Goal: Task Accomplishment & Management: Use online tool/utility

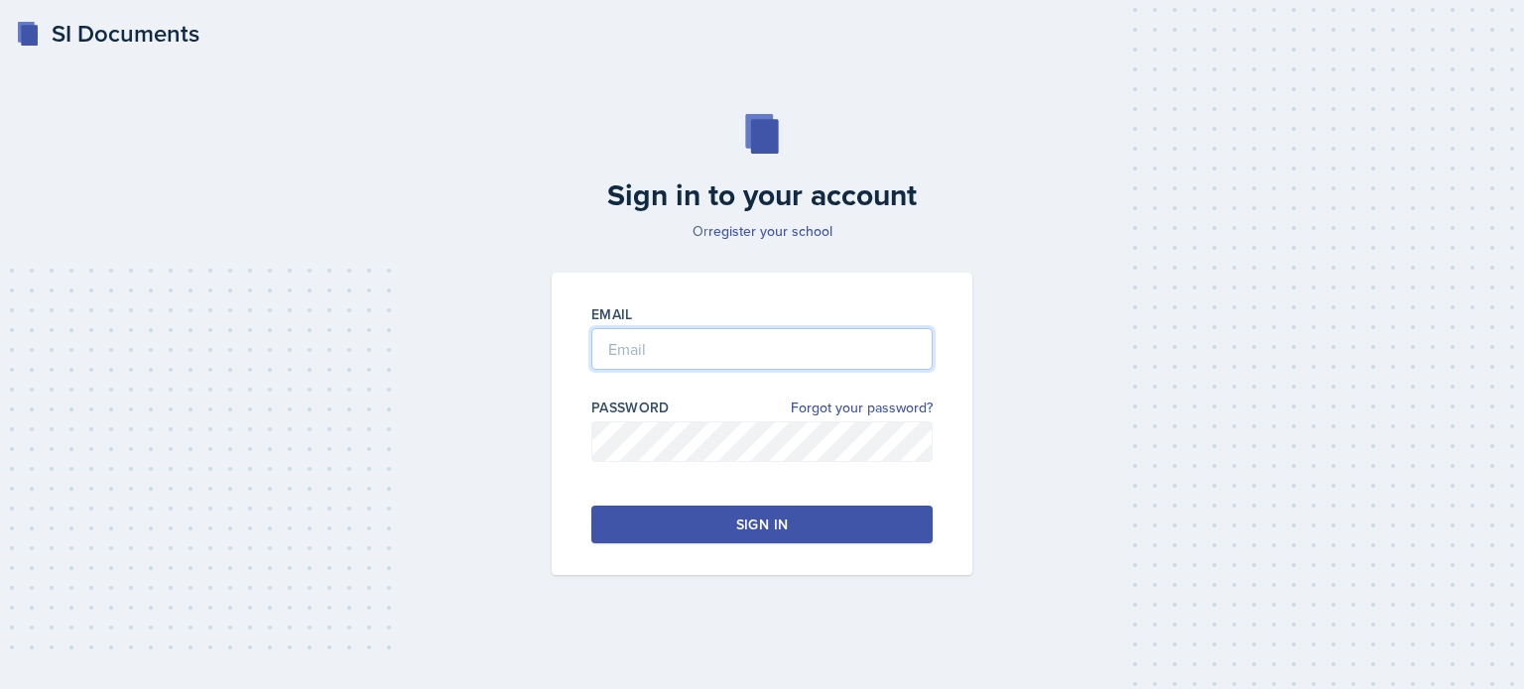
click at [699, 341] on input "email" at bounding box center [761, 349] width 341 height 42
type input "[EMAIL_ADDRESS][DOMAIN_NAME]"
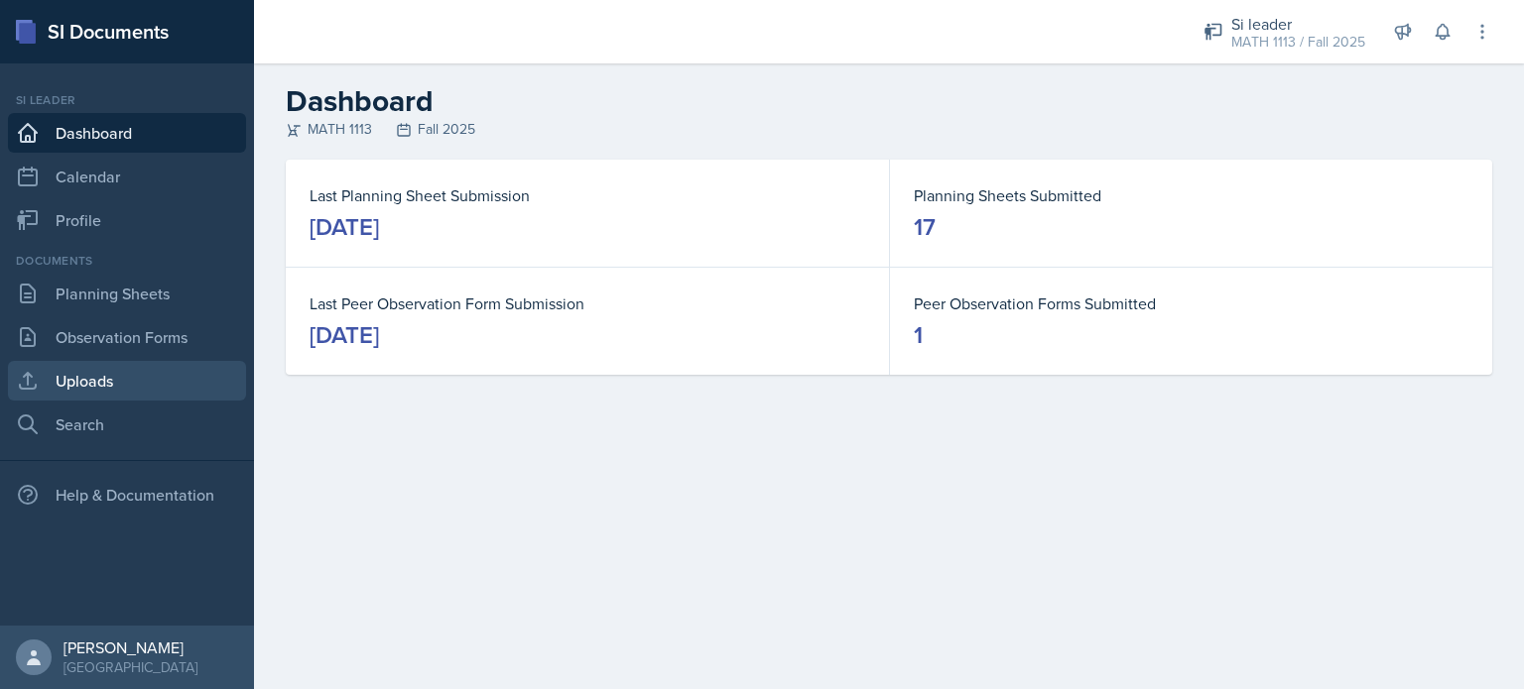
click at [49, 381] on link "Uploads" at bounding box center [127, 381] width 238 height 40
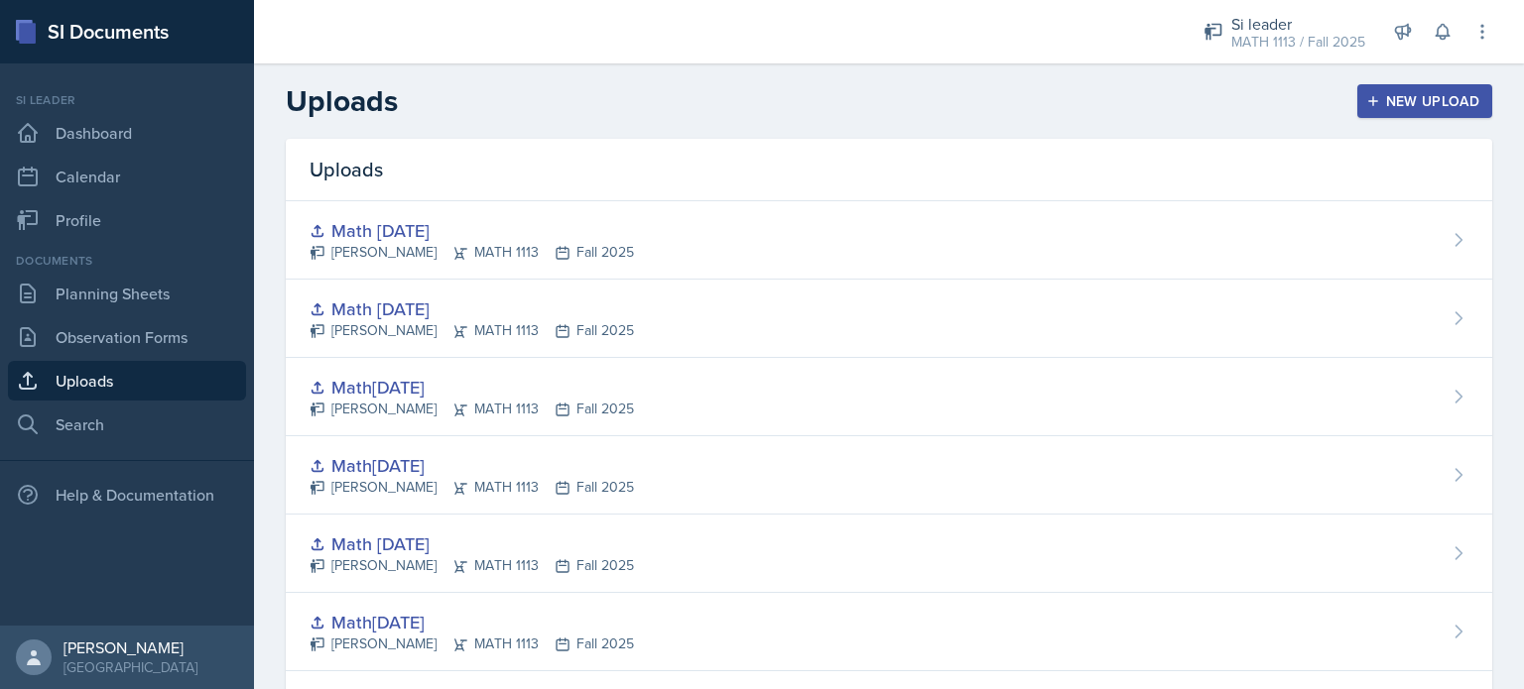
click at [1409, 103] on div "New Upload" at bounding box center [1425, 101] width 110 height 16
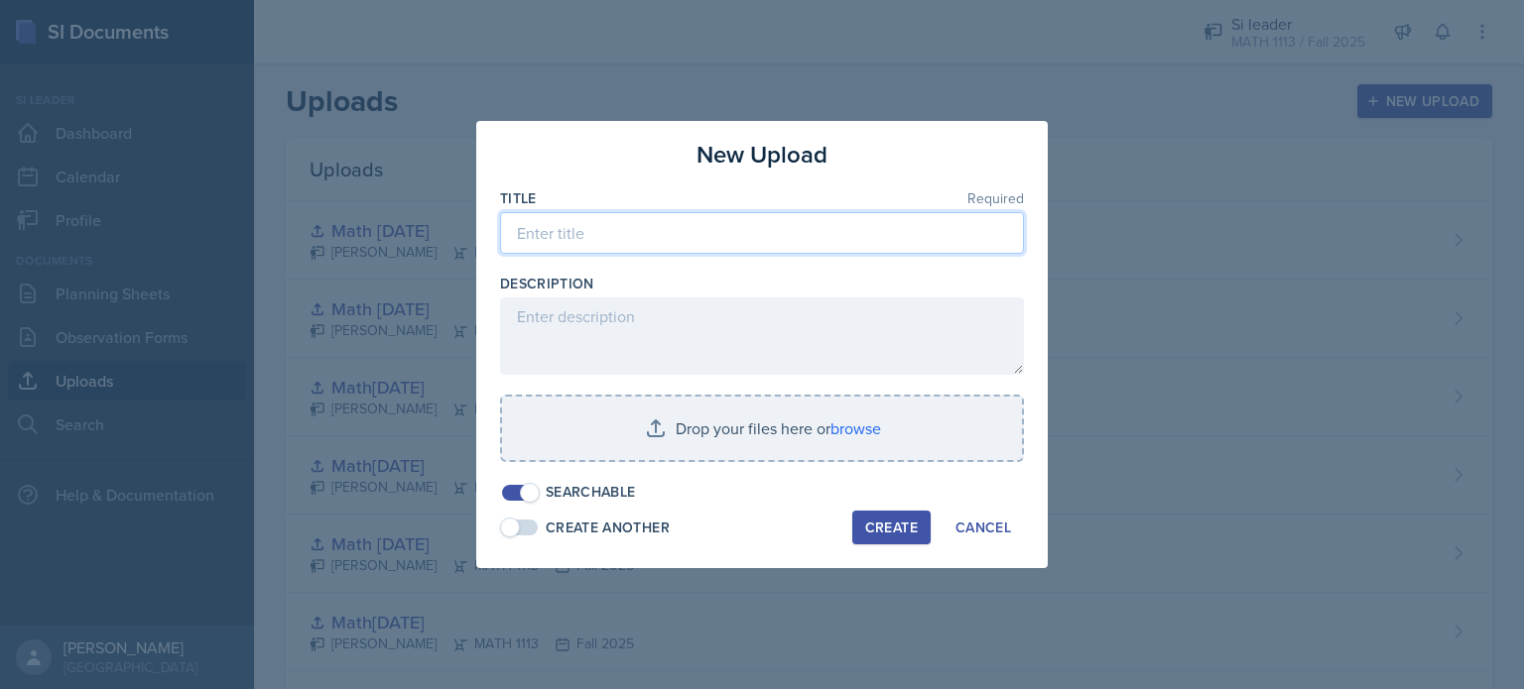
click at [690, 233] on input at bounding box center [762, 233] width 524 height 42
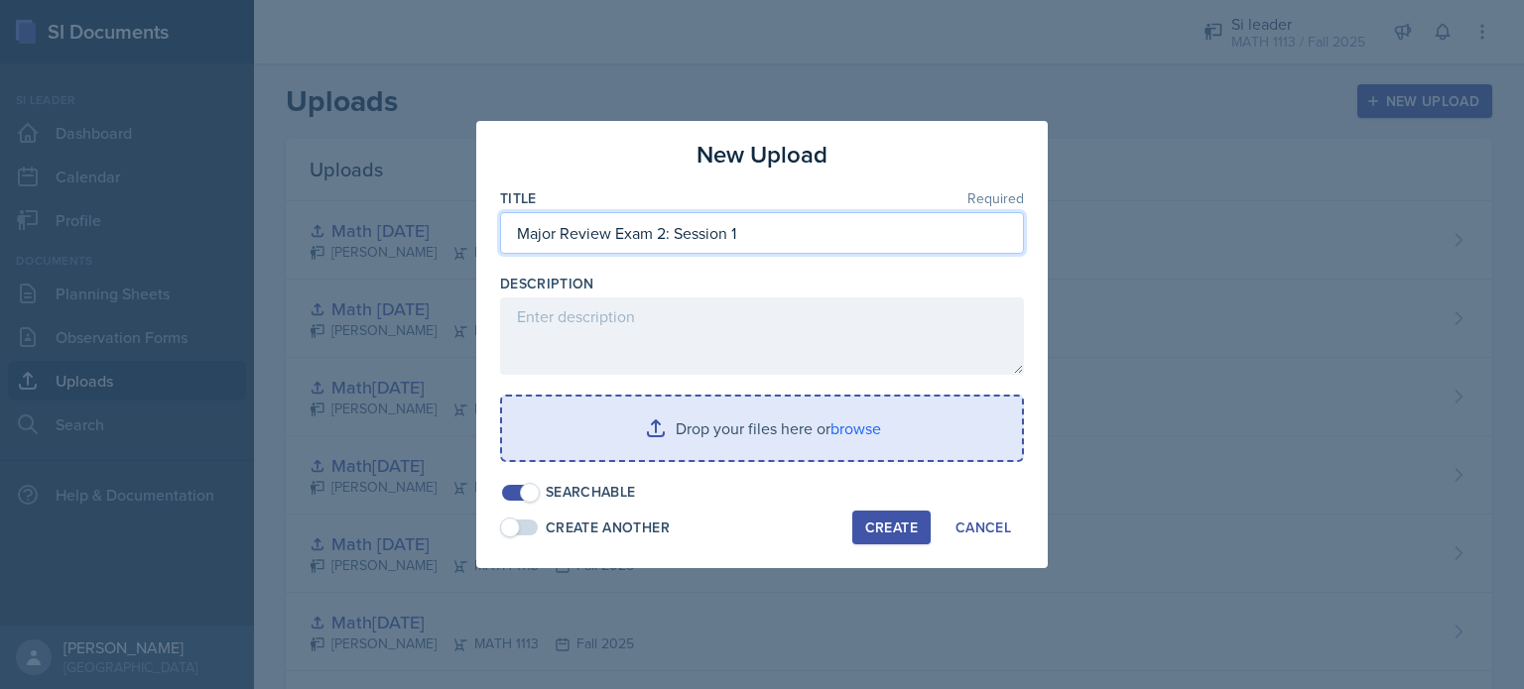
type input "Major Review Exam 2: Session 1"
click at [726, 430] on input "file" at bounding box center [762, 428] width 520 height 63
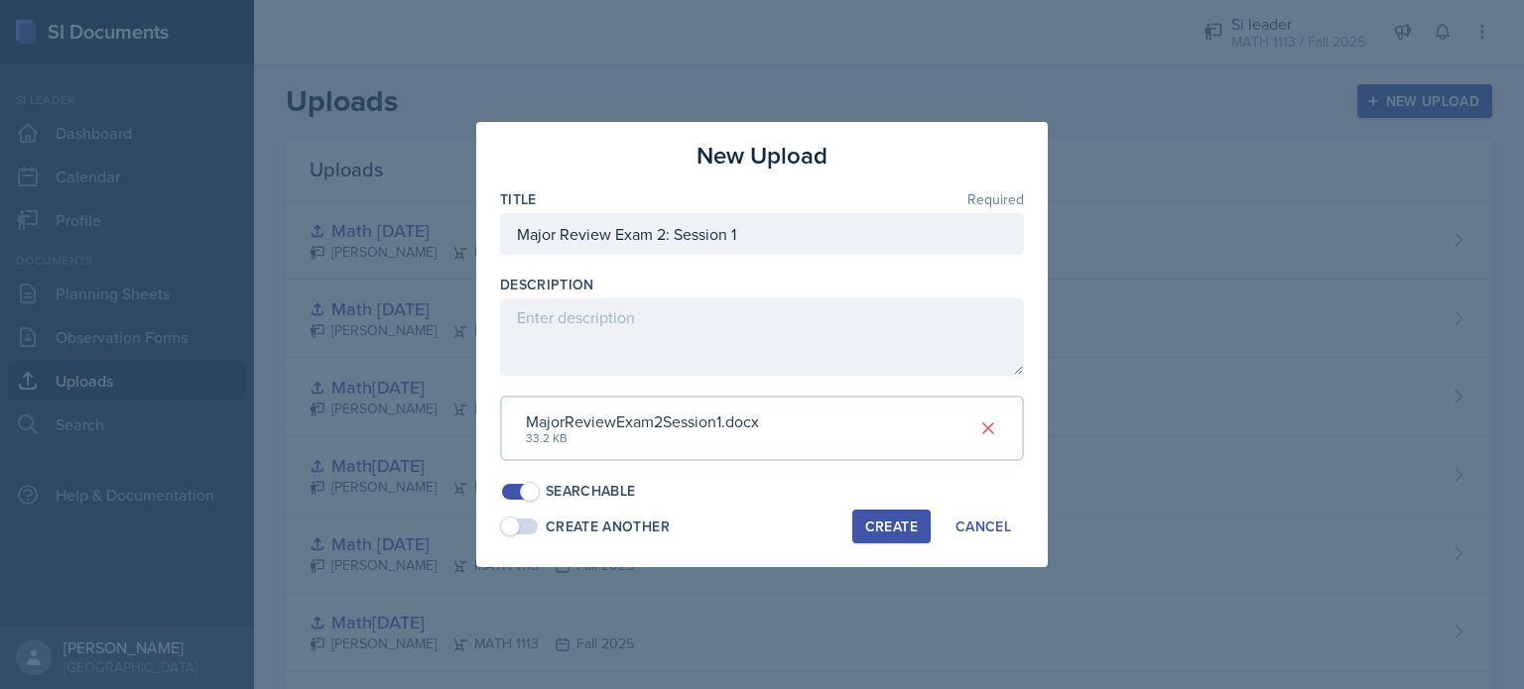
click at [895, 527] on div "Create" at bounding box center [891, 527] width 53 height 16
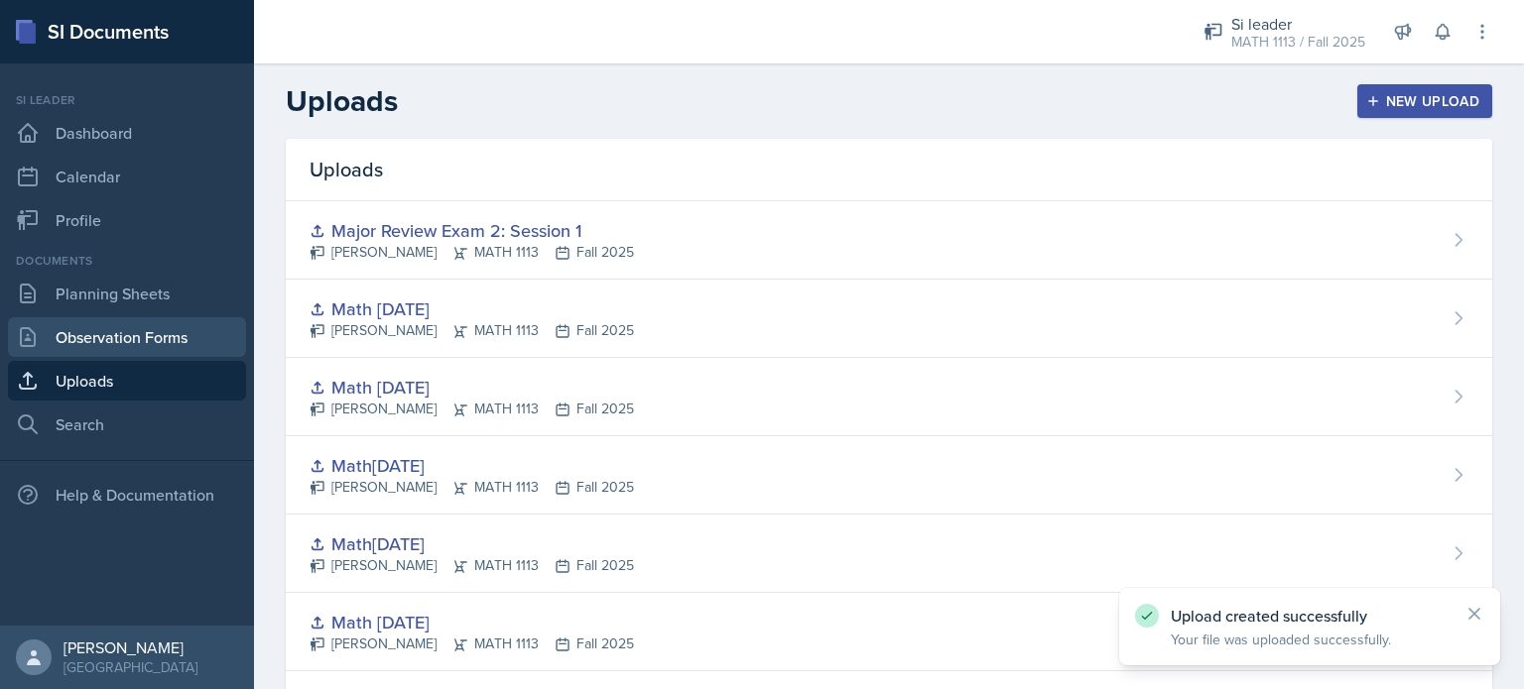
click at [123, 326] on link "Observation Forms" at bounding box center [127, 337] width 238 height 40
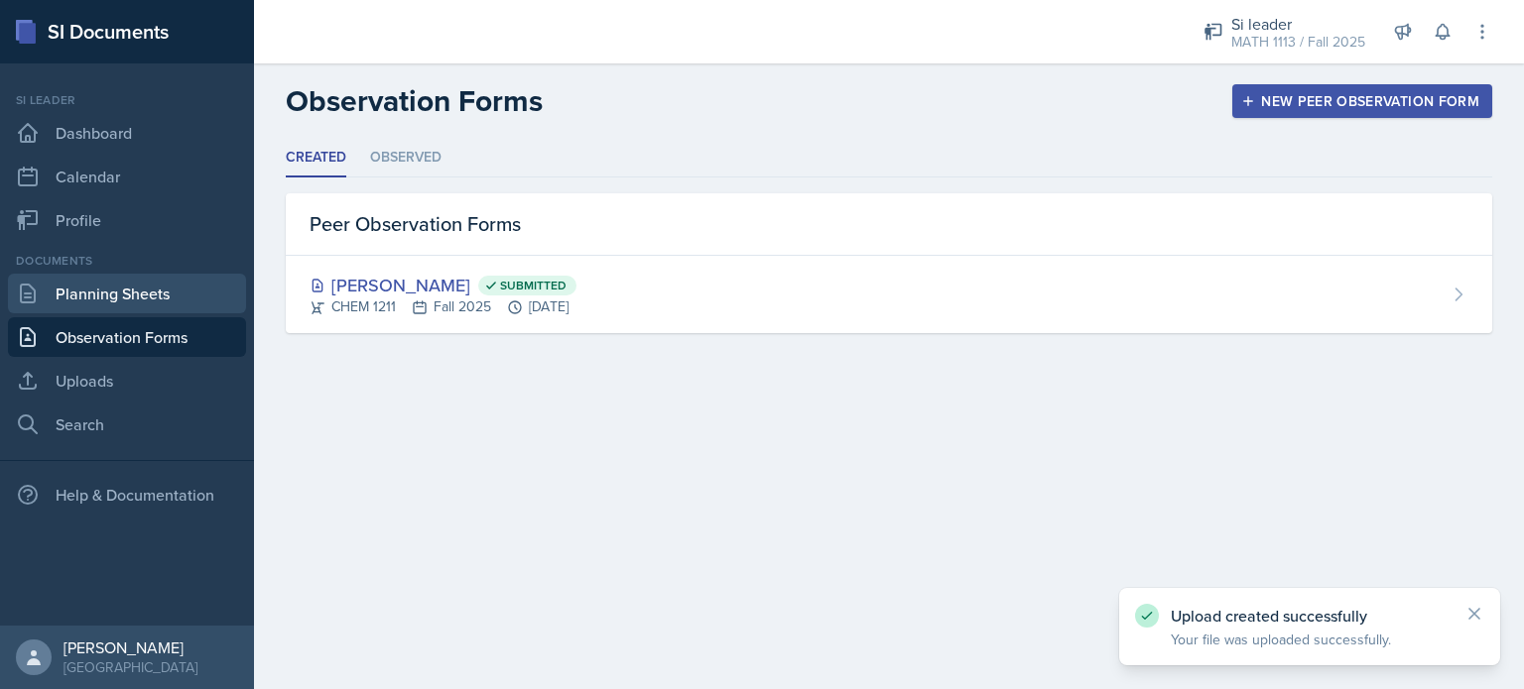
click at [170, 280] on link "Planning Sheets" at bounding box center [127, 294] width 238 height 40
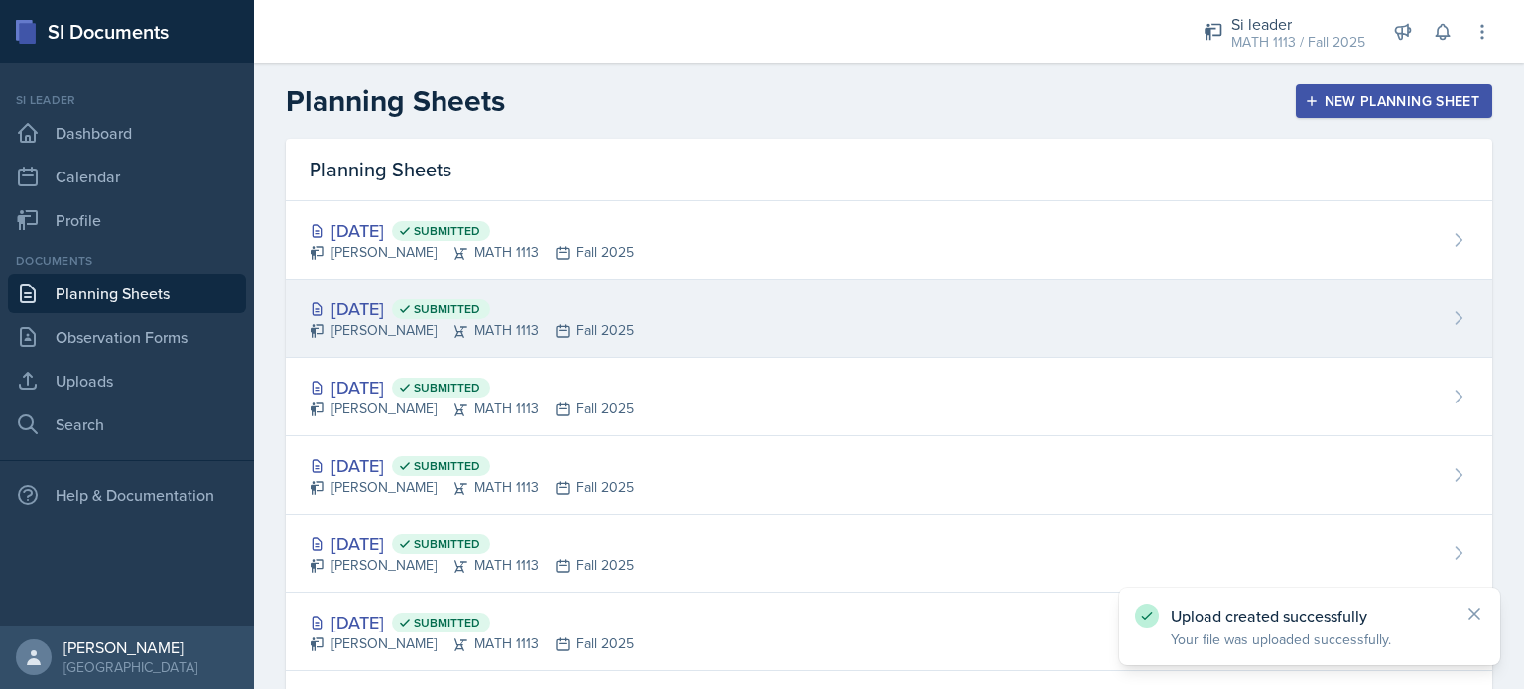
click at [647, 328] on div "[DATE] Submitted [PERSON_NAME] MATH 1113 Fall 2025" at bounding box center [889, 319] width 1206 height 78
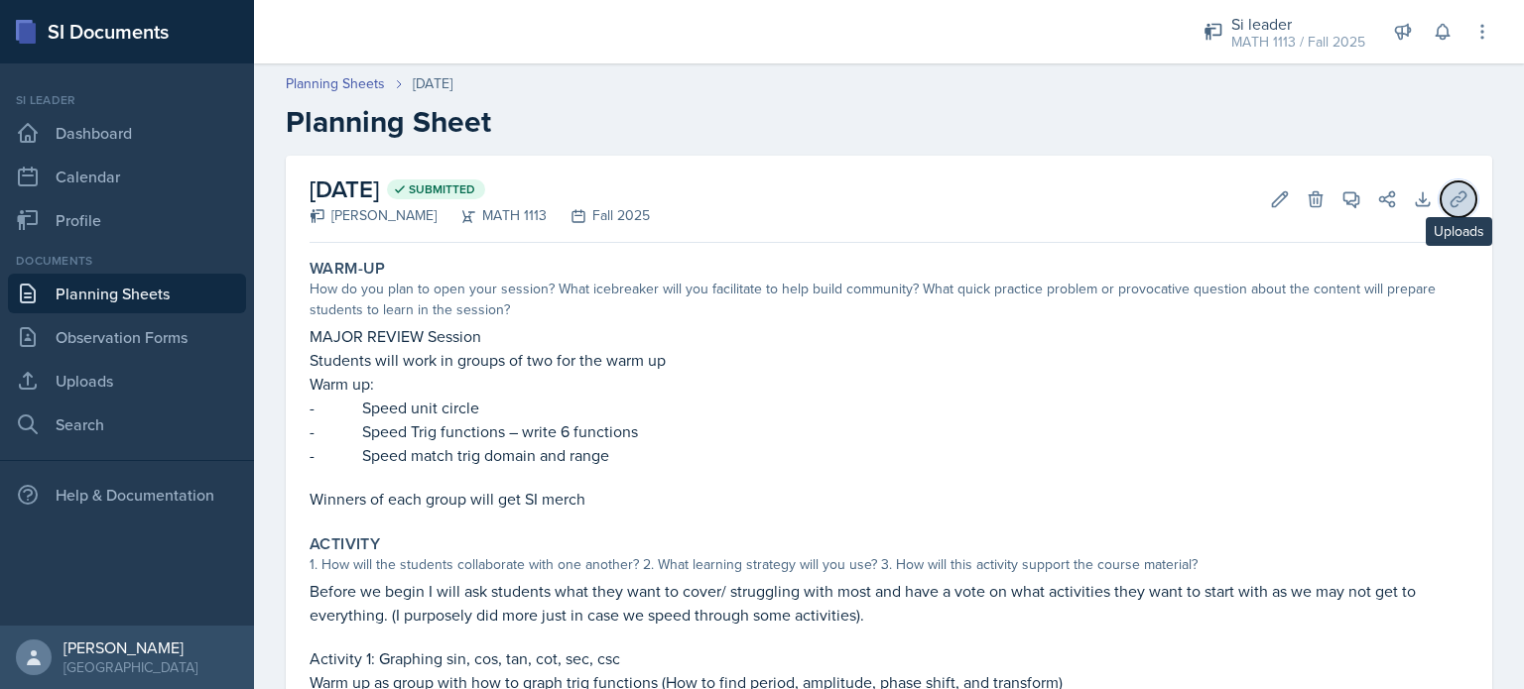
click at [1440, 193] on button "Uploads" at bounding box center [1458, 200] width 36 height 36
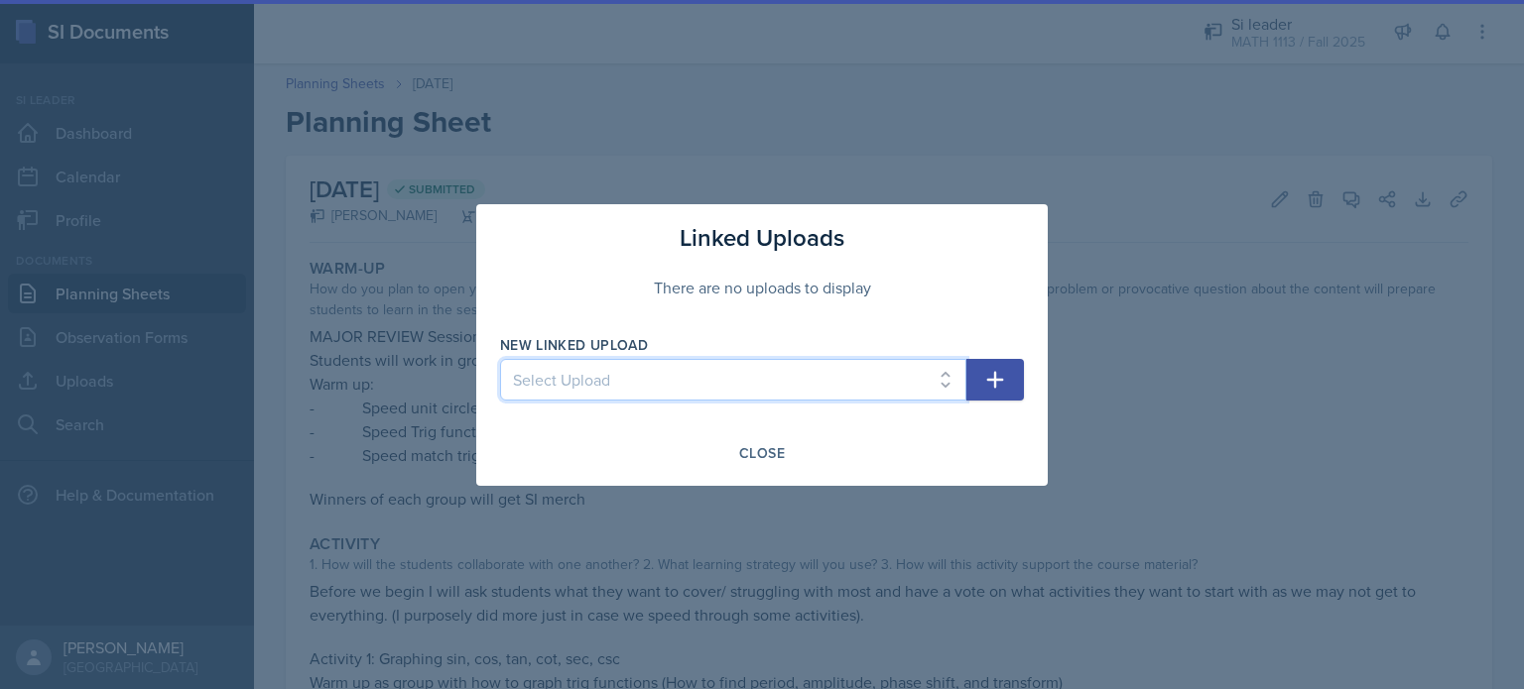
click at [712, 366] on select "Select Upload Training Powerpoint Math [DATE] Math [DATE] Math[DATE] Math [DATE…" at bounding box center [733, 380] width 466 height 42
select select "fa0c6838-0ef5-4c8b-babe-77a8d67f13cd"
click at [500, 359] on select "Select Upload Training Powerpoint Math [DATE] Math [DATE] Math[DATE] Math [DATE…" at bounding box center [733, 380] width 466 height 42
click at [971, 373] on button "button" at bounding box center [995, 380] width 58 height 42
select select
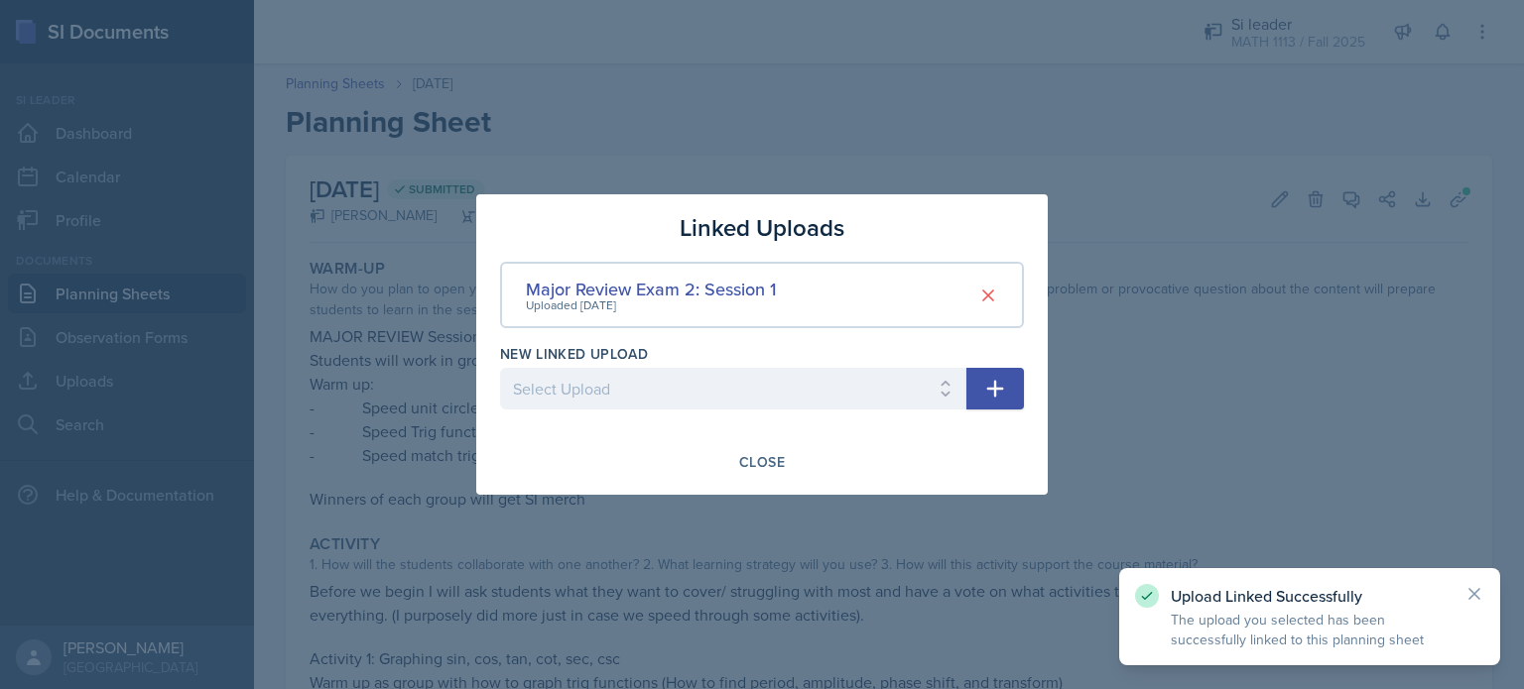
click at [709, 570] on div at bounding box center [762, 344] width 1524 height 689
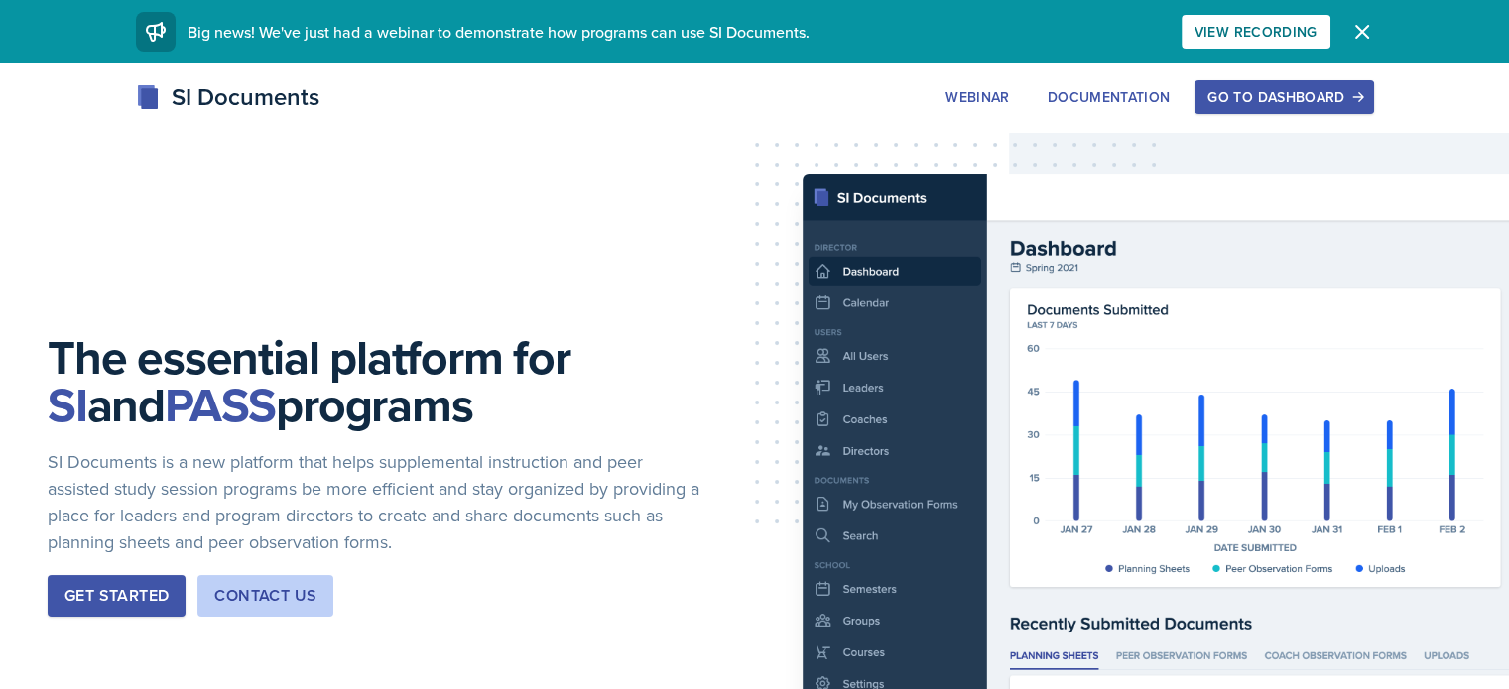
click at [1360, 94] on div "Go to Dashboard" at bounding box center [1283, 97] width 153 height 16
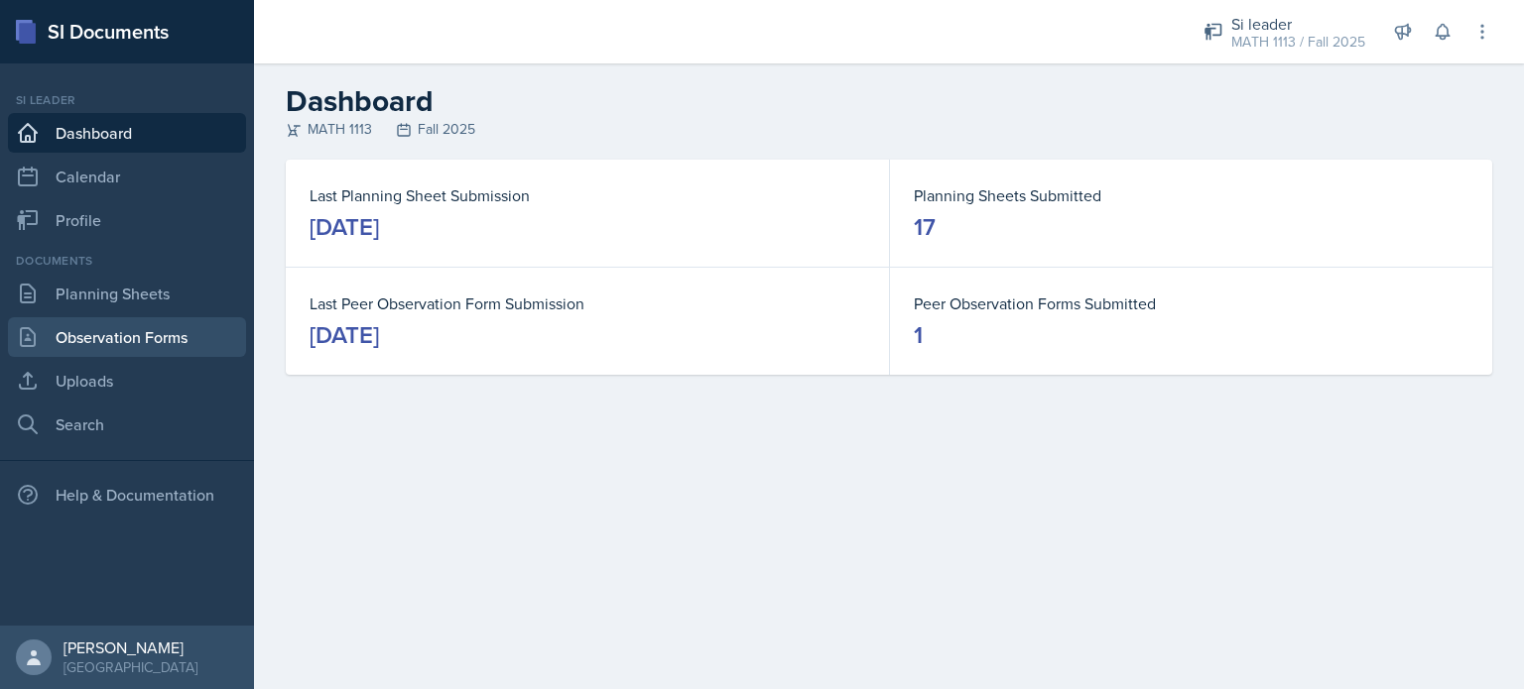
click at [102, 350] on link "Observation Forms" at bounding box center [127, 337] width 238 height 40
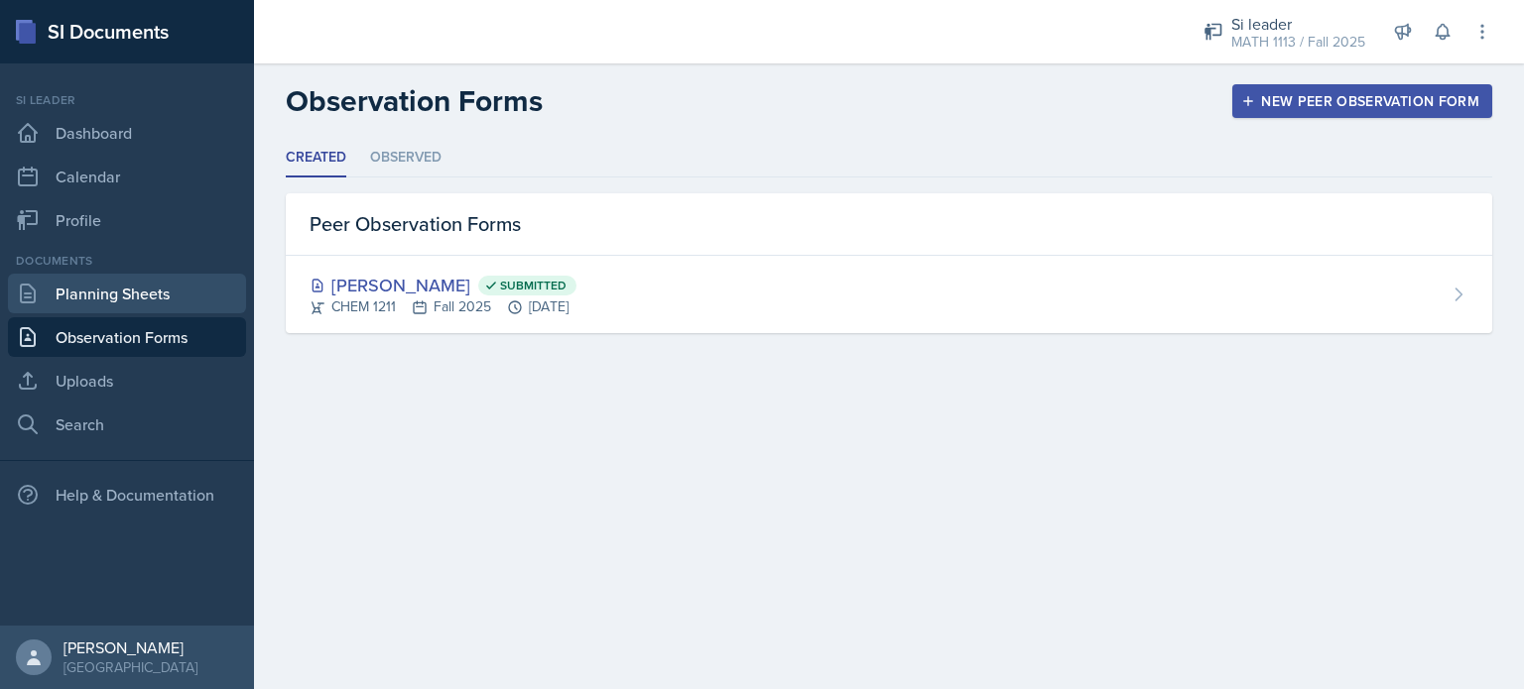
click at [66, 297] on link "Planning Sheets" at bounding box center [127, 294] width 238 height 40
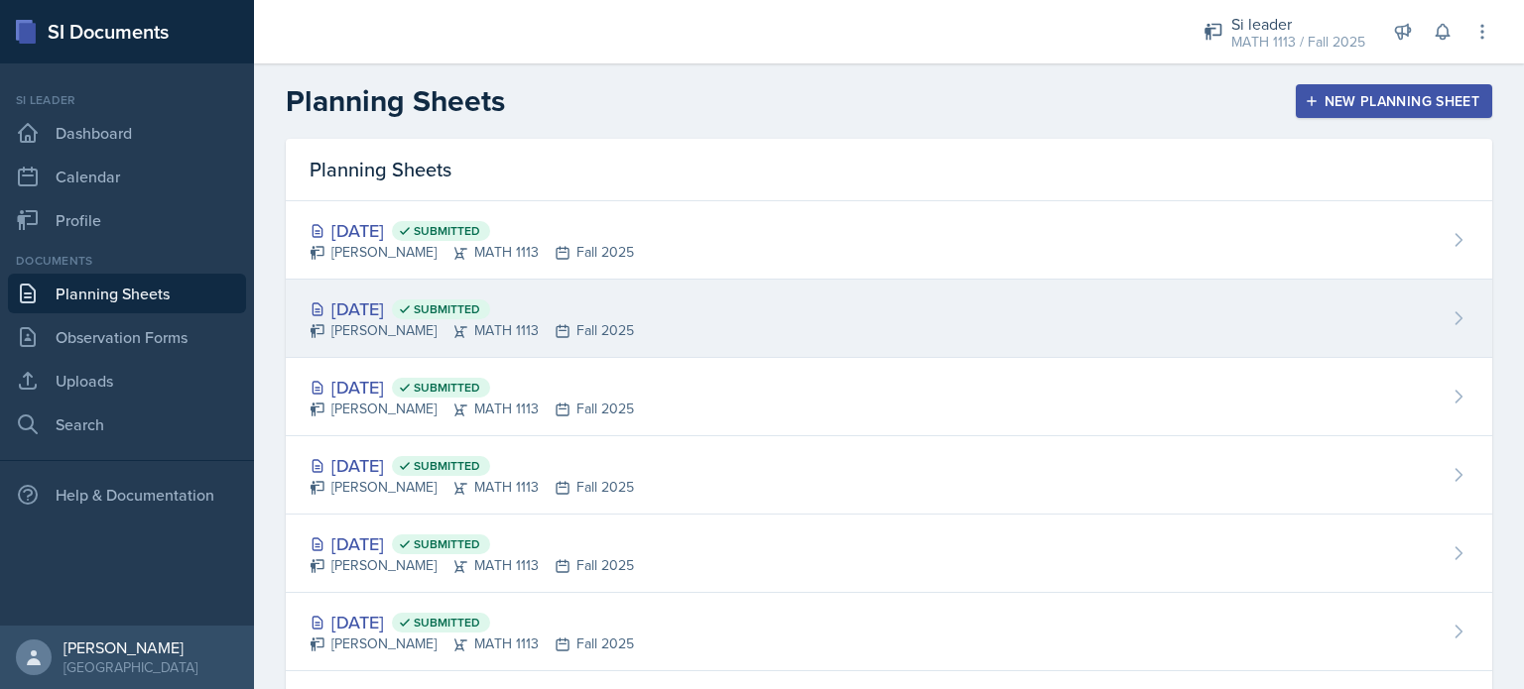
click at [614, 305] on div "[DATE] Submitted [PERSON_NAME] MATH 1113 Fall 2025" at bounding box center [889, 319] width 1206 height 78
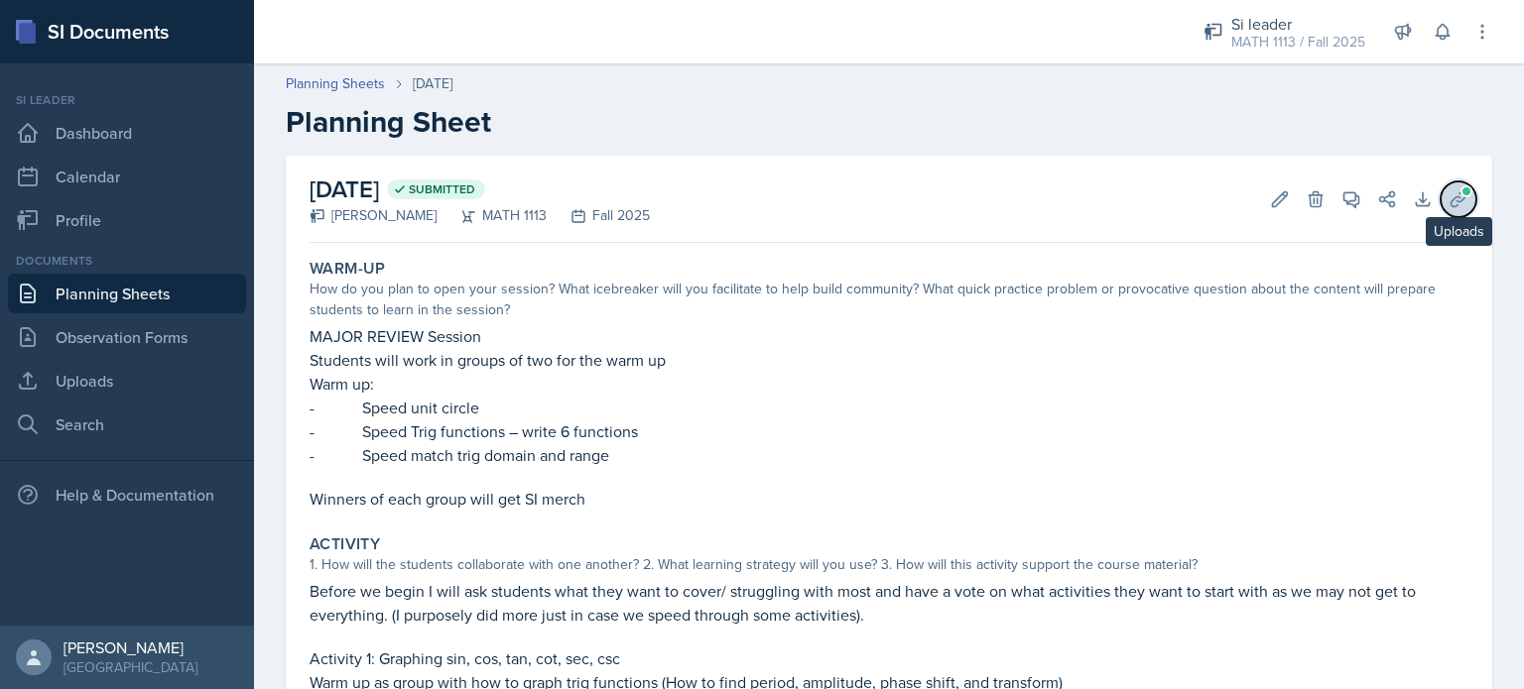
click at [1448, 194] on icon at bounding box center [1458, 199] width 20 height 20
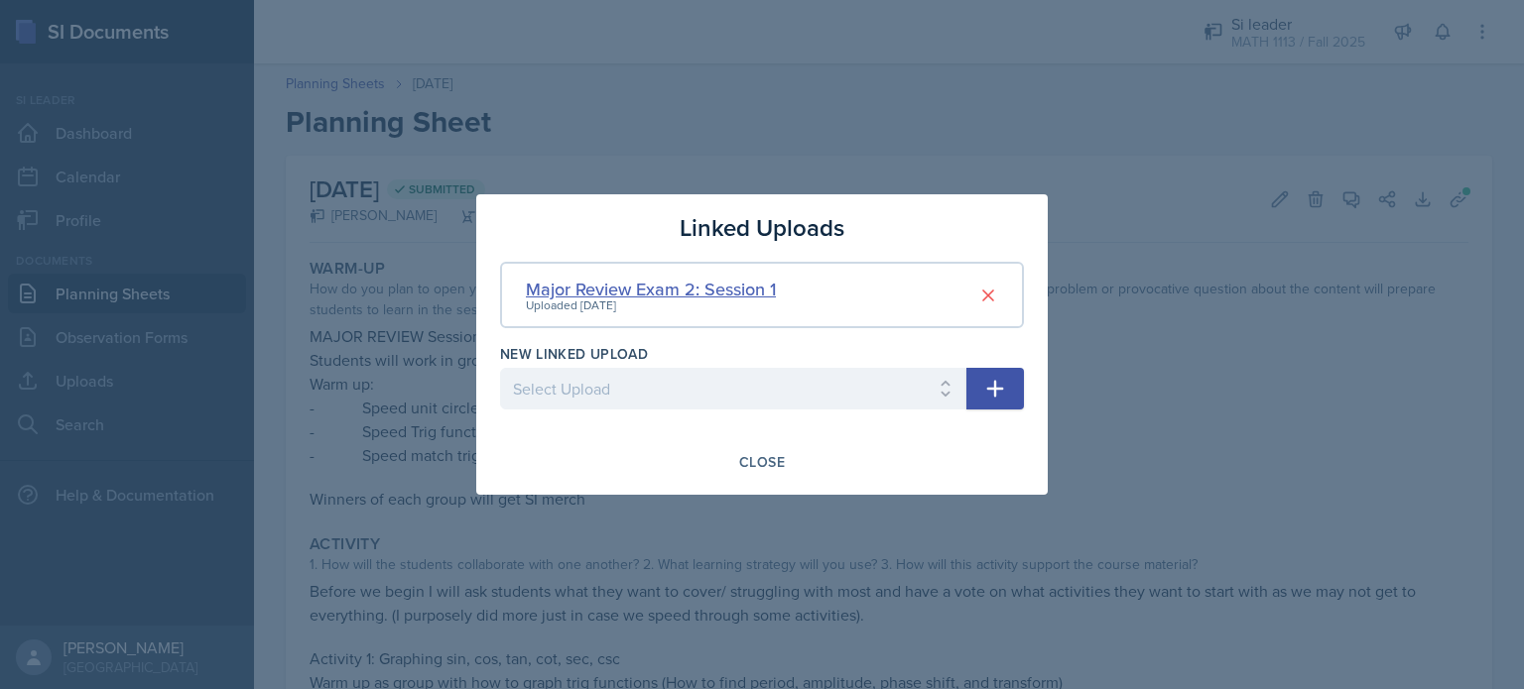
click at [671, 282] on div "Major Review Exam 2: Session 1" at bounding box center [651, 289] width 250 height 27
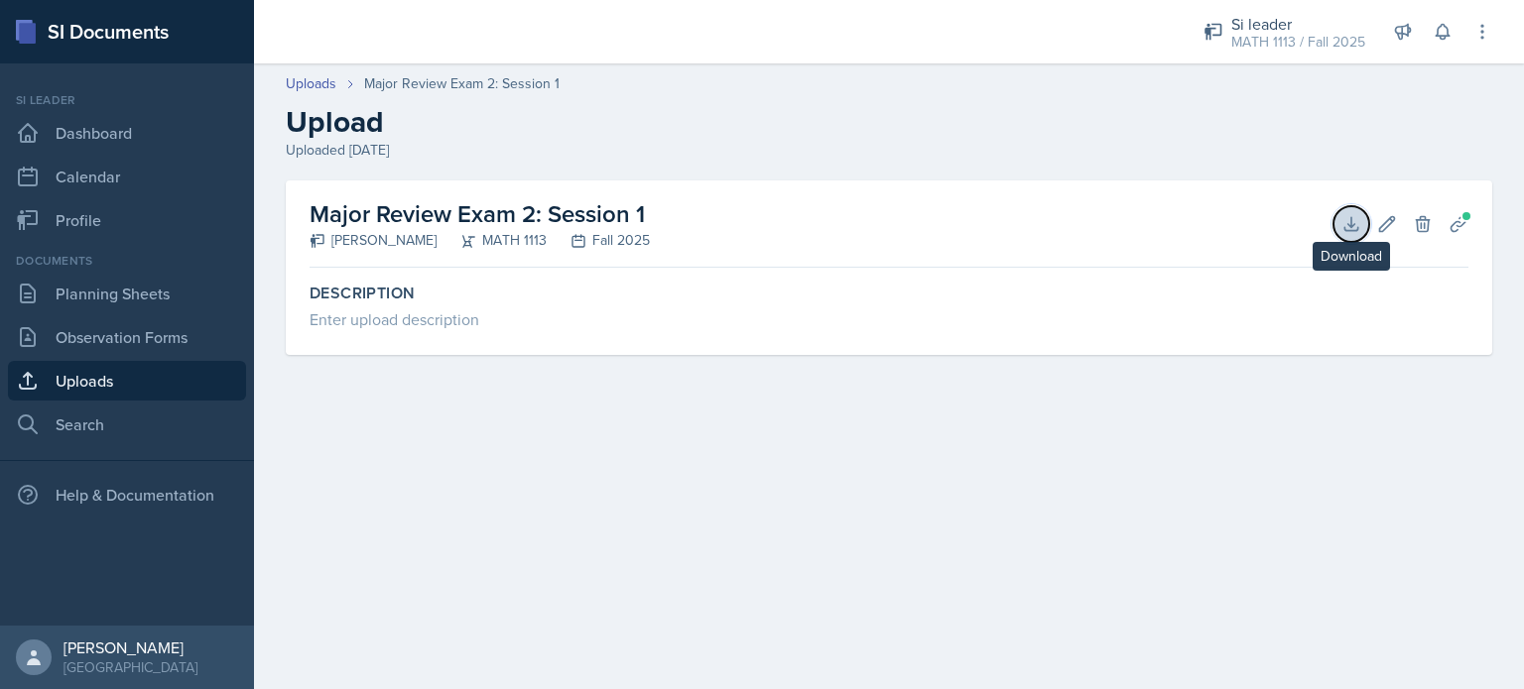
click at [1350, 233] on button "Download" at bounding box center [1351, 224] width 36 height 36
